Goal: Find specific page/section: Find specific page/section

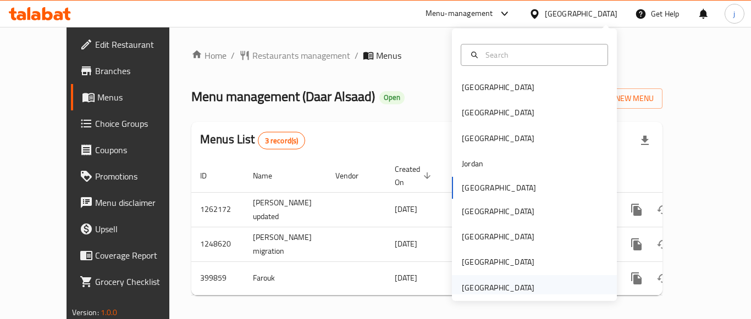
click at [479, 282] on div "[GEOGRAPHIC_DATA]" at bounding box center [498, 288] width 73 height 12
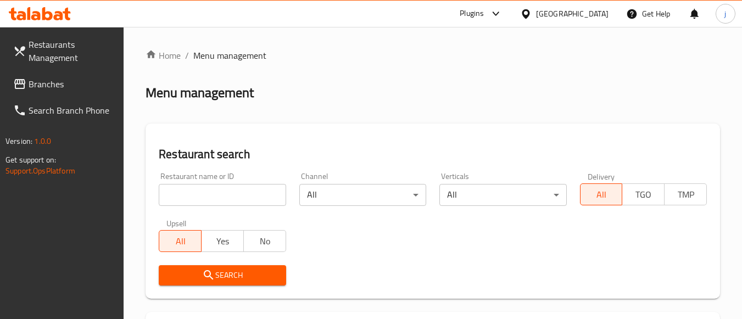
click at [63, 82] on span "Branches" at bounding box center [72, 83] width 87 height 13
